Goal: Transaction & Acquisition: Subscribe to service/newsletter

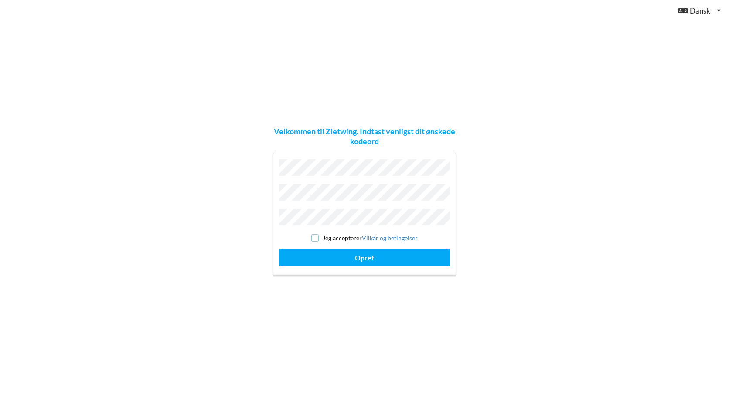
click at [315, 234] on input "checkbox" at bounding box center [314, 237] width 7 height 7
checkbox input "true"
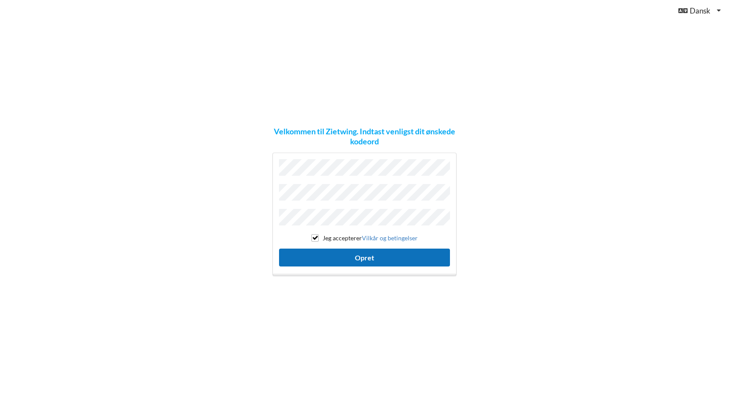
click at [364, 252] on button "Opret" at bounding box center [364, 258] width 171 height 18
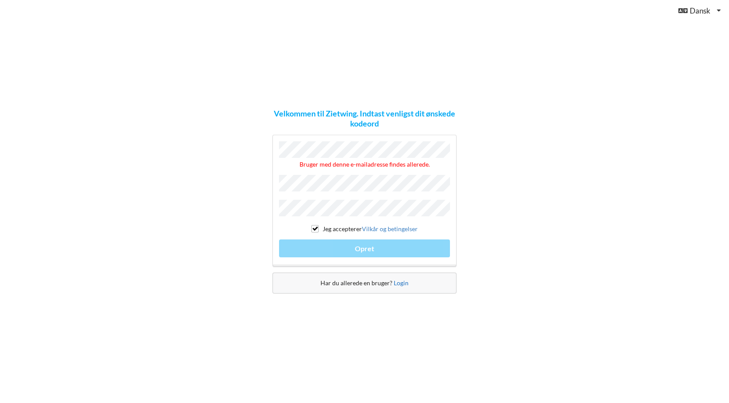
click at [399, 279] on link "Login" at bounding box center [401, 282] width 15 height 7
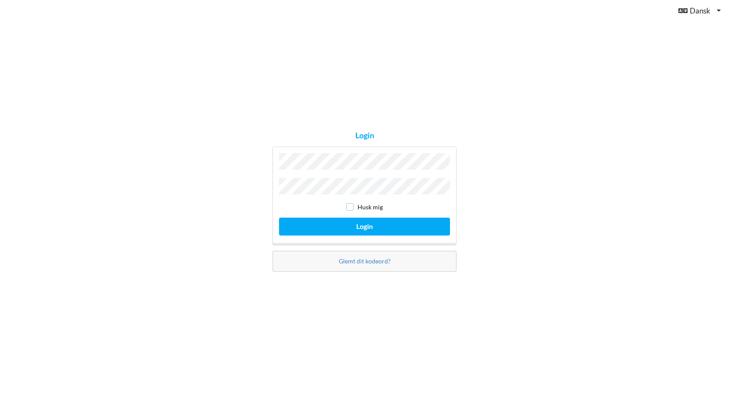
drag, startPoint x: 352, startPoint y: 204, endPoint x: 352, endPoint y: 208, distance: 4.8
click at [352, 204] on input "checkbox" at bounding box center [349, 206] width 7 height 7
click at [368, 225] on button "Login" at bounding box center [364, 227] width 171 height 18
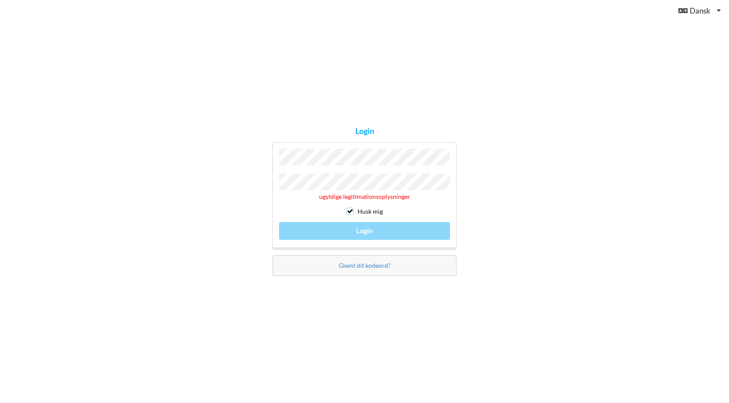
click at [351, 208] on input "checkbox" at bounding box center [349, 211] width 7 height 7
checkbox input "false"
click at [371, 262] on link "Glemt dit kodeord?" at bounding box center [365, 265] width 52 height 7
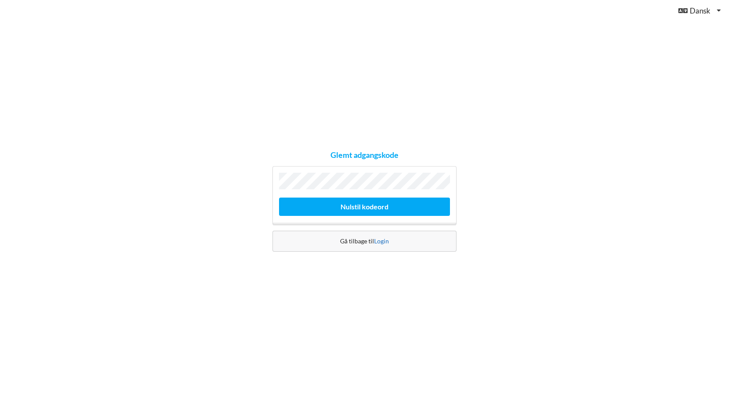
click at [381, 241] on link "Login" at bounding box center [381, 240] width 15 height 7
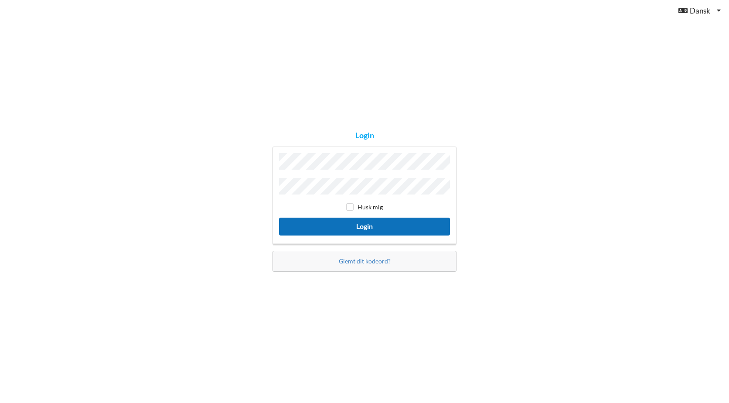
click at [365, 223] on button "Login" at bounding box center [364, 227] width 171 height 18
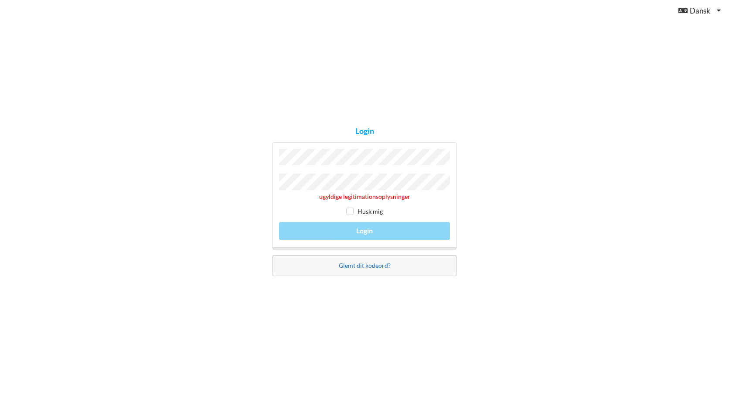
click at [373, 262] on link "Glemt dit kodeord?" at bounding box center [365, 265] width 52 height 7
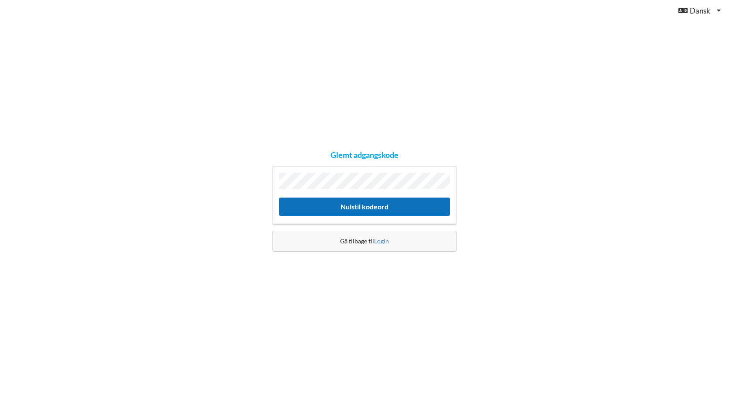
click at [373, 204] on button "Nulstil kodeord" at bounding box center [364, 207] width 171 height 18
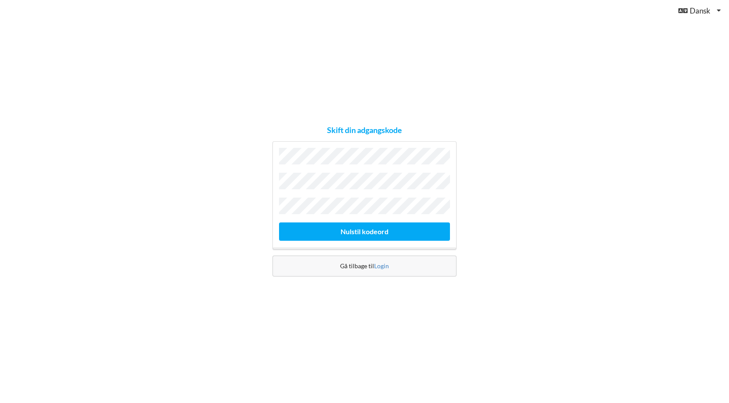
click at [419, 332] on div "Skift din adgangskode [GEOGRAPHIC_DATA] kodeord Gå tilbage til [GEOGRAPHIC_DATA]" at bounding box center [364, 201] width 729 height 403
click at [375, 227] on button "Nulstil kodeord" at bounding box center [364, 231] width 171 height 18
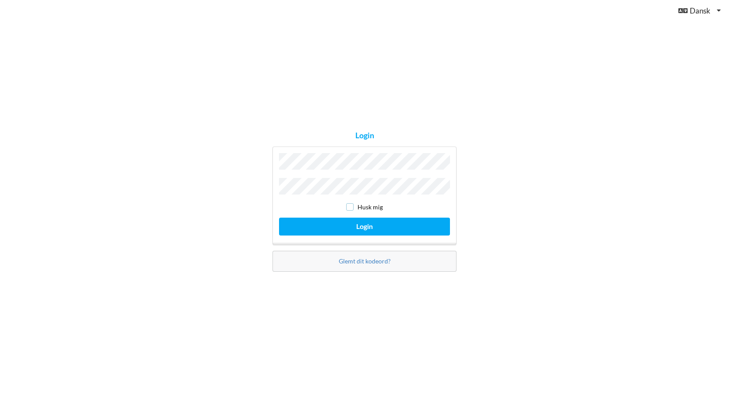
click at [352, 203] on input "checkbox" at bounding box center [349, 206] width 7 height 7
checkbox input "true"
click at [364, 223] on button "Login" at bounding box center [364, 227] width 171 height 18
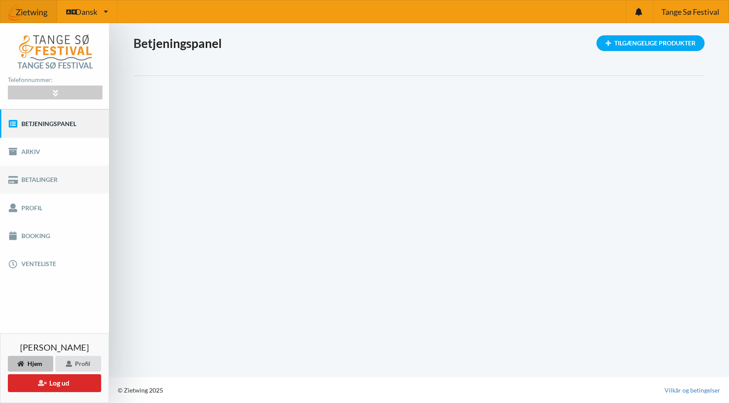
click at [40, 178] on link "Betalinger" at bounding box center [54, 180] width 109 height 28
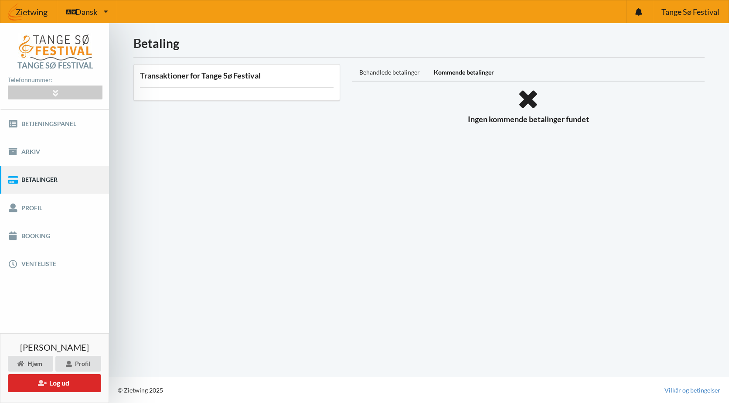
click at [378, 70] on div "Behandlede betalinger" at bounding box center [389, 72] width 75 height 17
click at [35, 206] on link "Profil" at bounding box center [54, 208] width 109 height 28
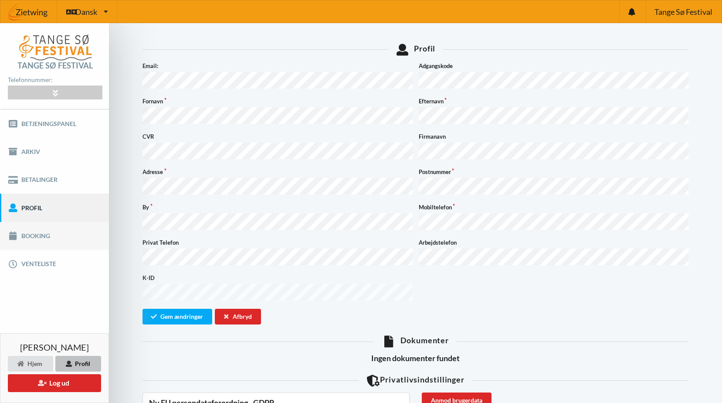
click at [34, 234] on link "Booking" at bounding box center [54, 236] width 109 height 28
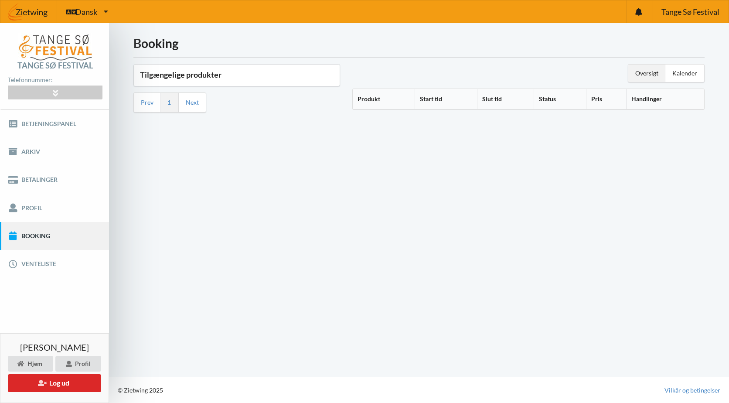
click at [372, 97] on th "Produkt" at bounding box center [384, 99] width 62 height 20
click at [374, 98] on th "Produkt" at bounding box center [390, 99] width 75 height 20
click at [44, 176] on link "Betalinger" at bounding box center [54, 180] width 109 height 28
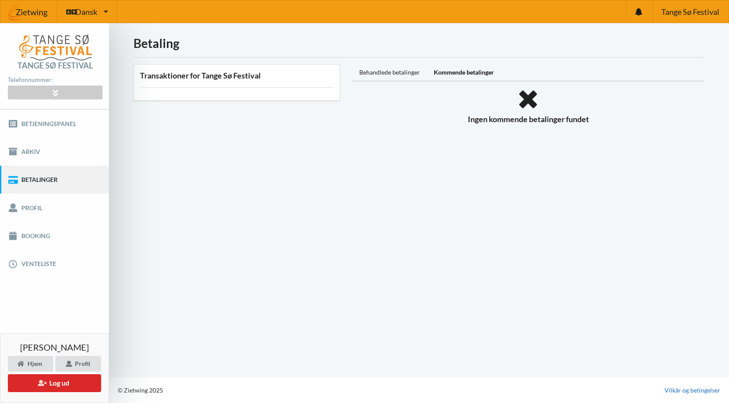
click at [700, 389] on link "Vilkår og betingelser" at bounding box center [692, 390] width 56 height 9
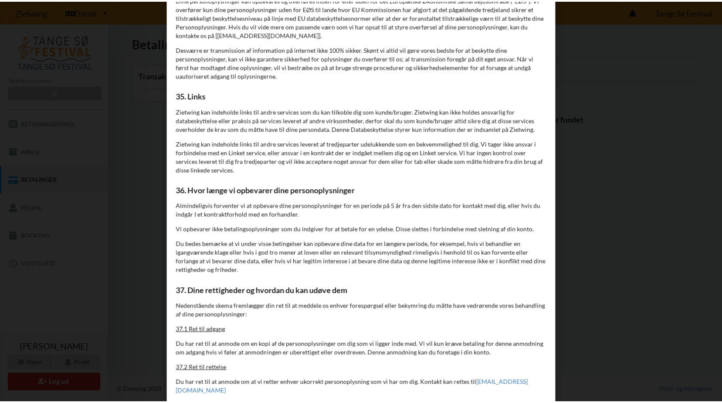
scroll to position [7698, 0]
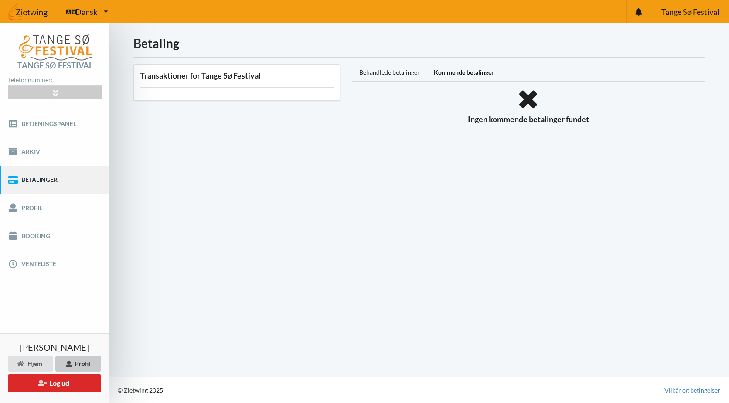
click at [78, 360] on div "Profil" at bounding box center [78, 364] width 46 height 16
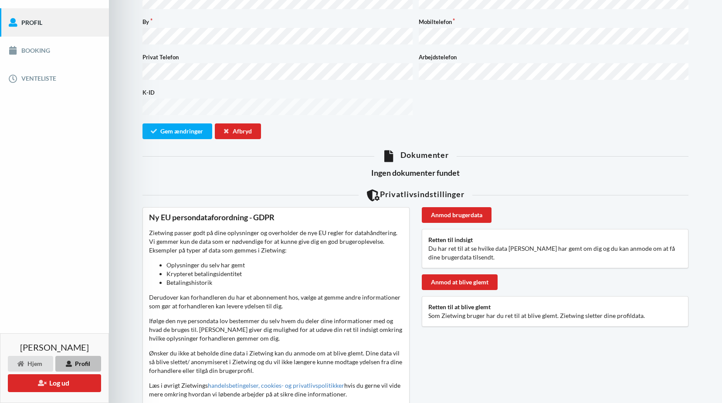
scroll to position [218, 0]
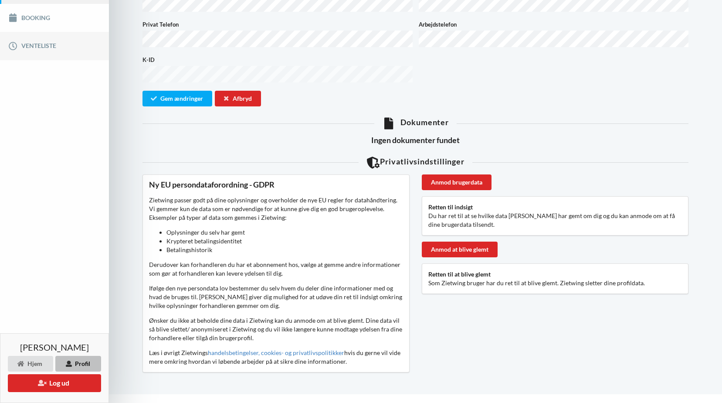
click at [39, 43] on link "Venteliste" at bounding box center [54, 46] width 109 height 28
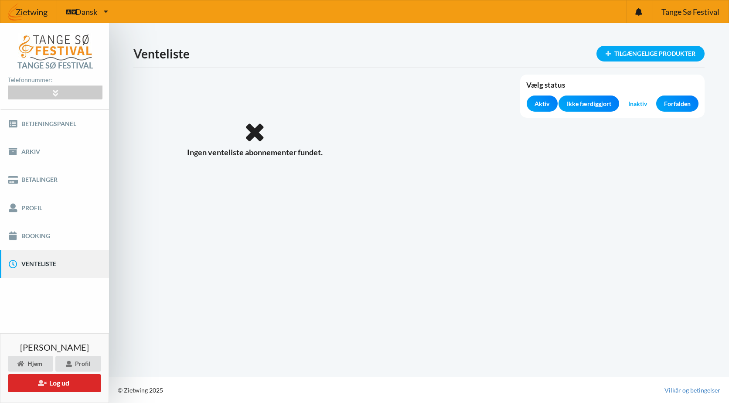
click at [679, 104] on span "Forfalden" at bounding box center [677, 103] width 27 height 9
click at [590, 102] on span "Ikke færdiggjort" at bounding box center [589, 103] width 44 height 9
click at [542, 100] on span "Aktiv" at bounding box center [542, 103] width 15 height 9
click at [641, 102] on span "Inaktiv" at bounding box center [637, 103] width 19 height 9
click at [56, 121] on link "Betjeningspanel" at bounding box center [54, 123] width 109 height 28
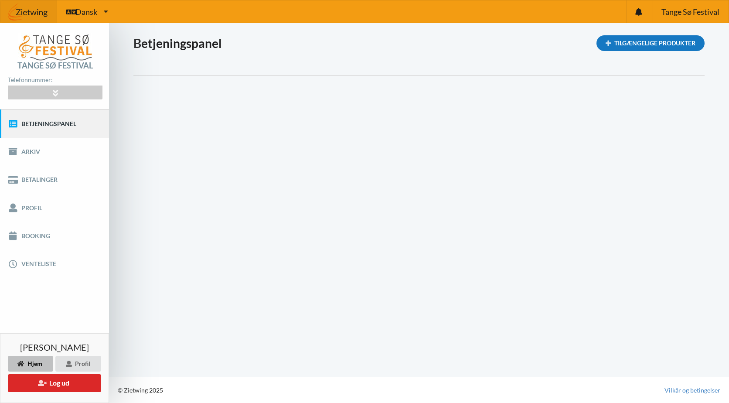
click at [653, 42] on div "Tilgængelige Produkter" at bounding box center [650, 43] width 108 height 16
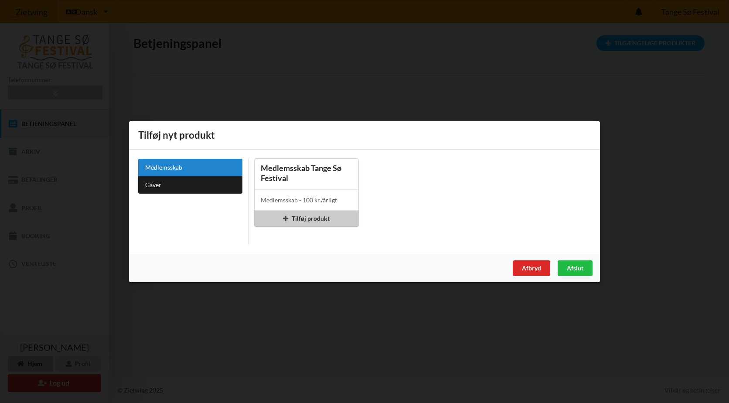
click at [317, 216] on div "Tilføj produkt" at bounding box center [306, 218] width 105 height 16
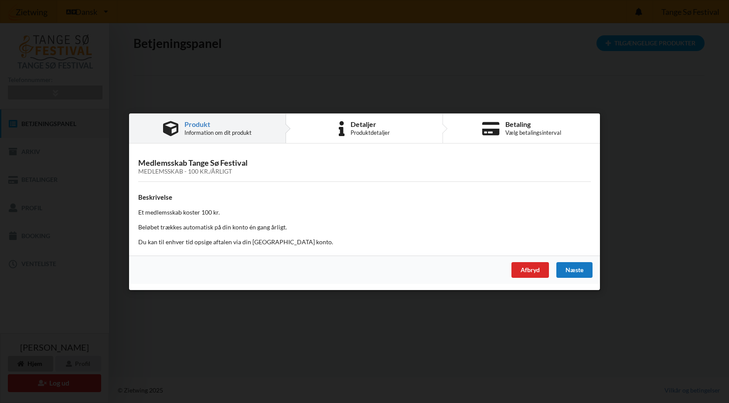
click at [576, 268] on div "Næste" at bounding box center [574, 270] width 36 height 16
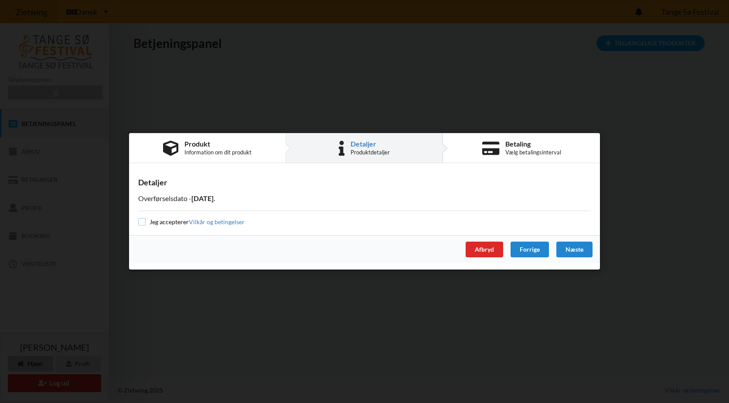
click at [142, 220] on input "checkbox" at bounding box center [141, 221] width 7 height 7
checkbox input "true"
click at [574, 248] on div "Næste" at bounding box center [574, 250] width 36 height 16
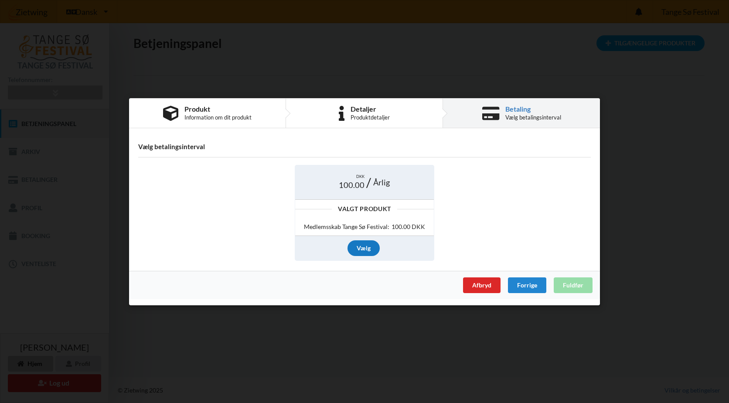
click at [364, 249] on div "Vælg" at bounding box center [364, 248] width 32 height 16
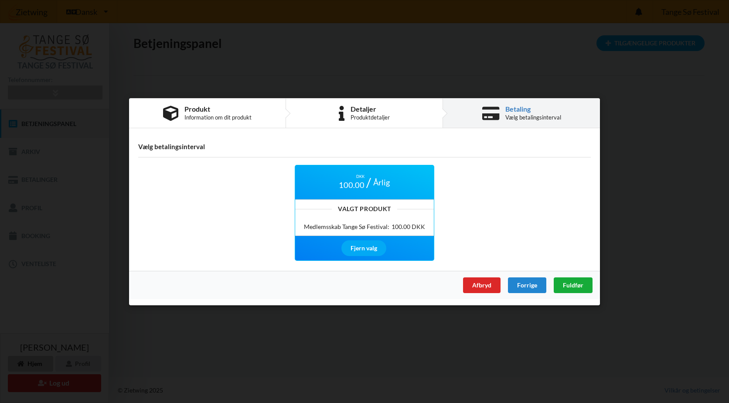
click at [572, 284] on span "Fuldfør" at bounding box center [573, 284] width 20 height 7
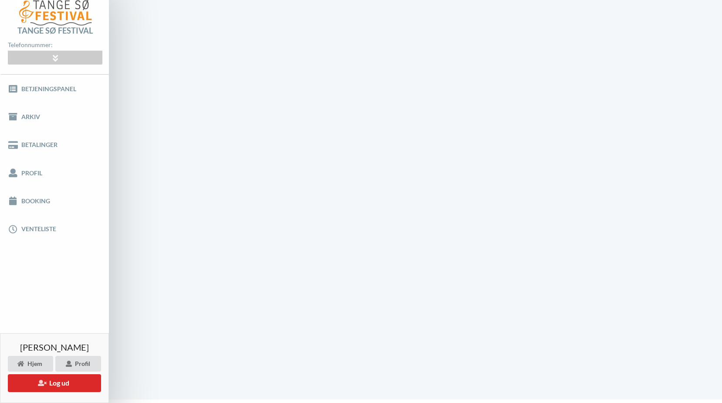
scroll to position [0, 0]
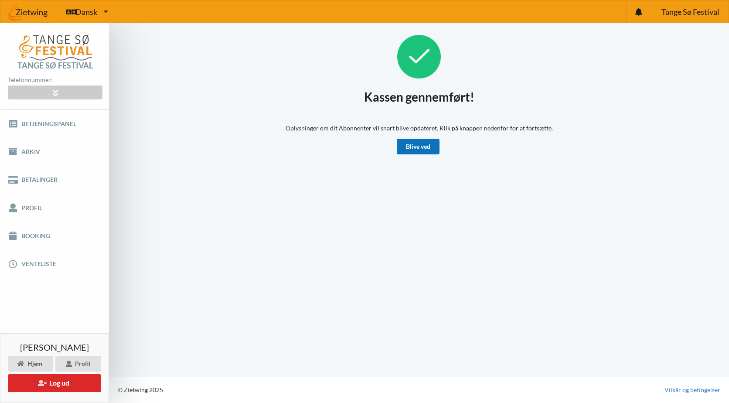
click at [416, 145] on link "Blive ved" at bounding box center [418, 147] width 43 height 16
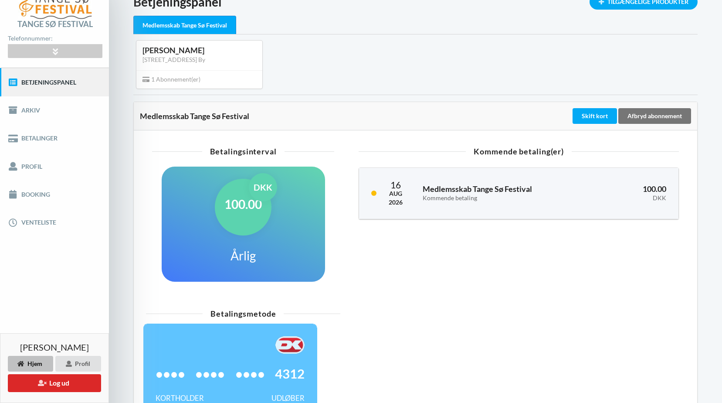
scroll to position [32, 0]
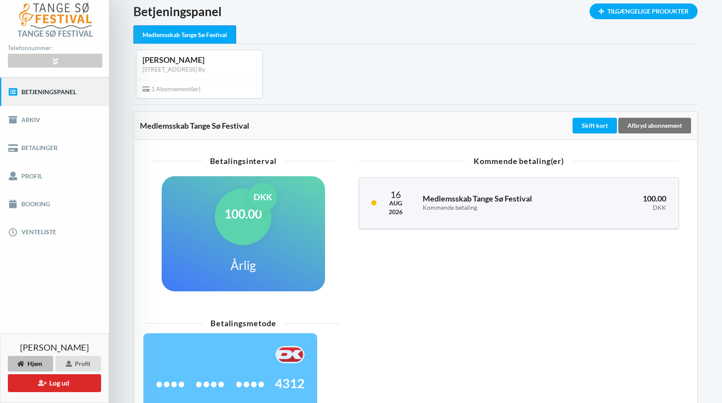
click at [206, 31] on div "Medlemsskab Tange Sø Festival" at bounding box center [184, 34] width 103 height 19
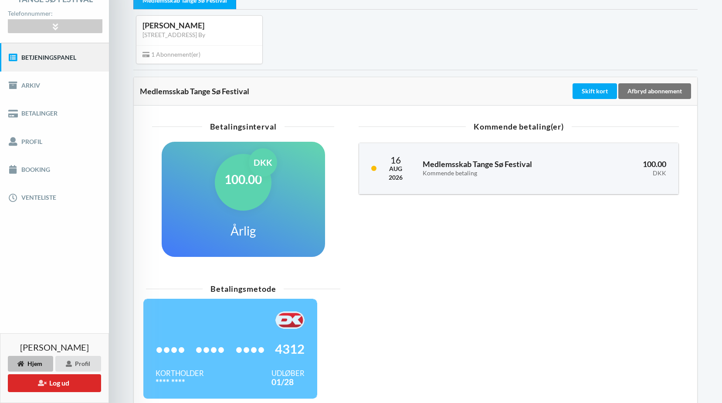
scroll to position [0, 0]
